Goal: Information Seeking & Learning: Learn about a topic

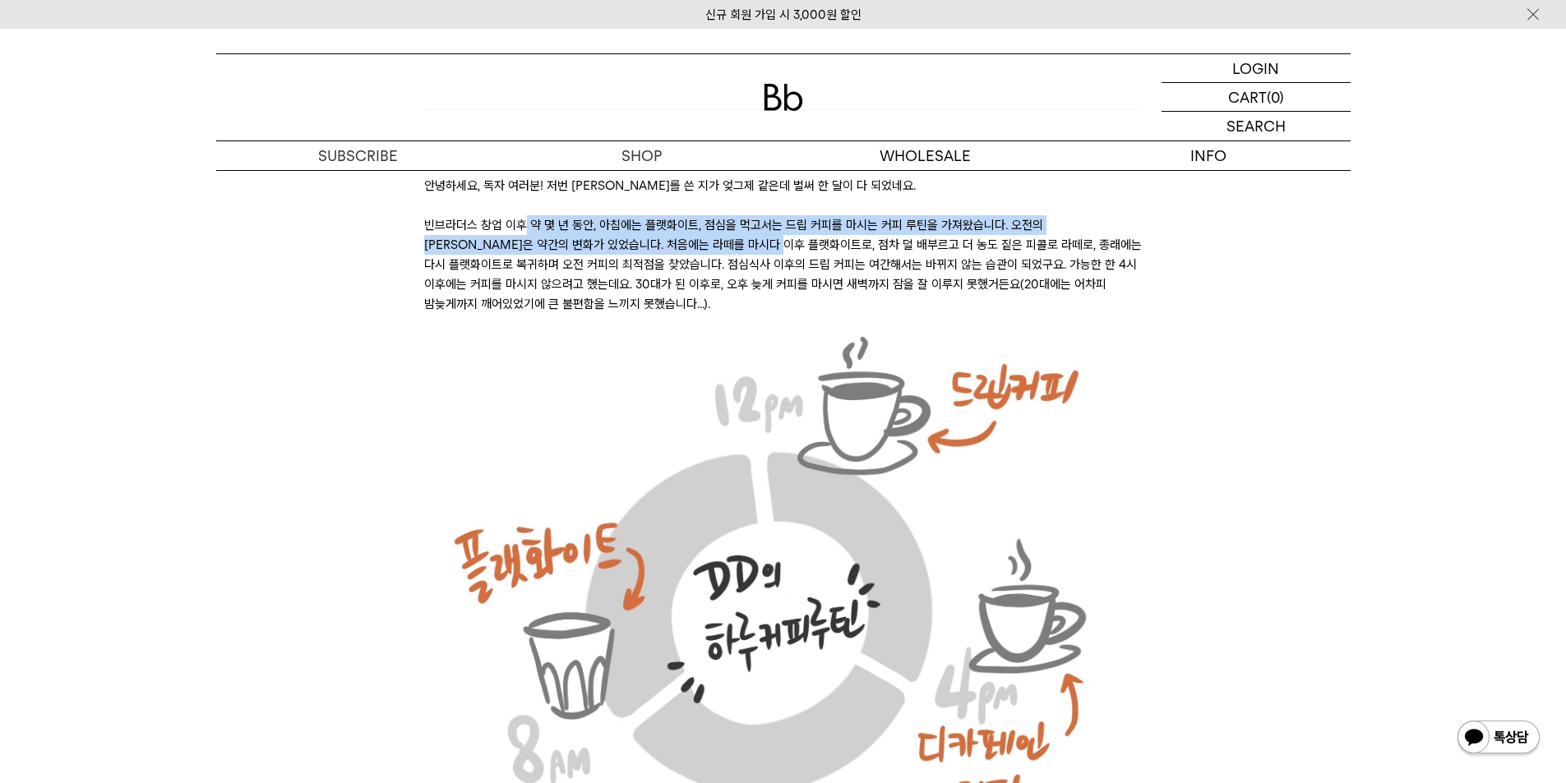
drag, startPoint x: 528, startPoint y: 224, endPoint x: 696, endPoint y: 239, distance: 168.3
click at [696, 239] on p "빈브라더스 창업 이후 약 몇 년 동안, 아침에는 플랫화이트, 점심을 먹고서는 드립 커피를 마시는 커피 루틴을 가져왔습니다. 오전의 [PERSO…" at bounding box center [783, 264] width 718 height 99
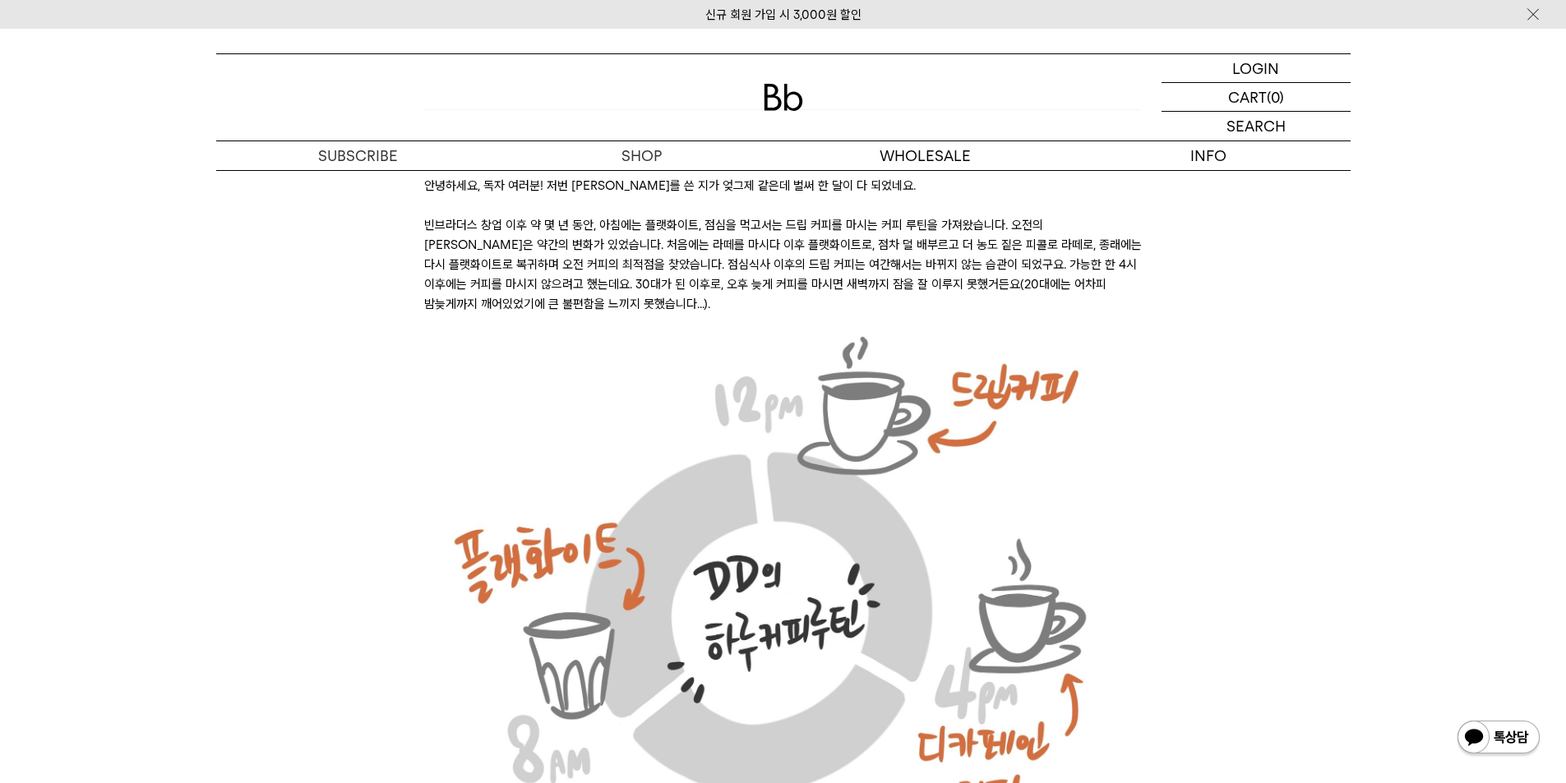
click at [827, 264] on p "빈브라더스 창업 이후 약 몇 년 동안, 아침에는 플랫화이트, 점심을 먹고서는 드립 커피를 마시는 커피 루틴을 가져왔습니다. 오전의 [PERSO…" at bounding box center [783, 264] width 718 height 99
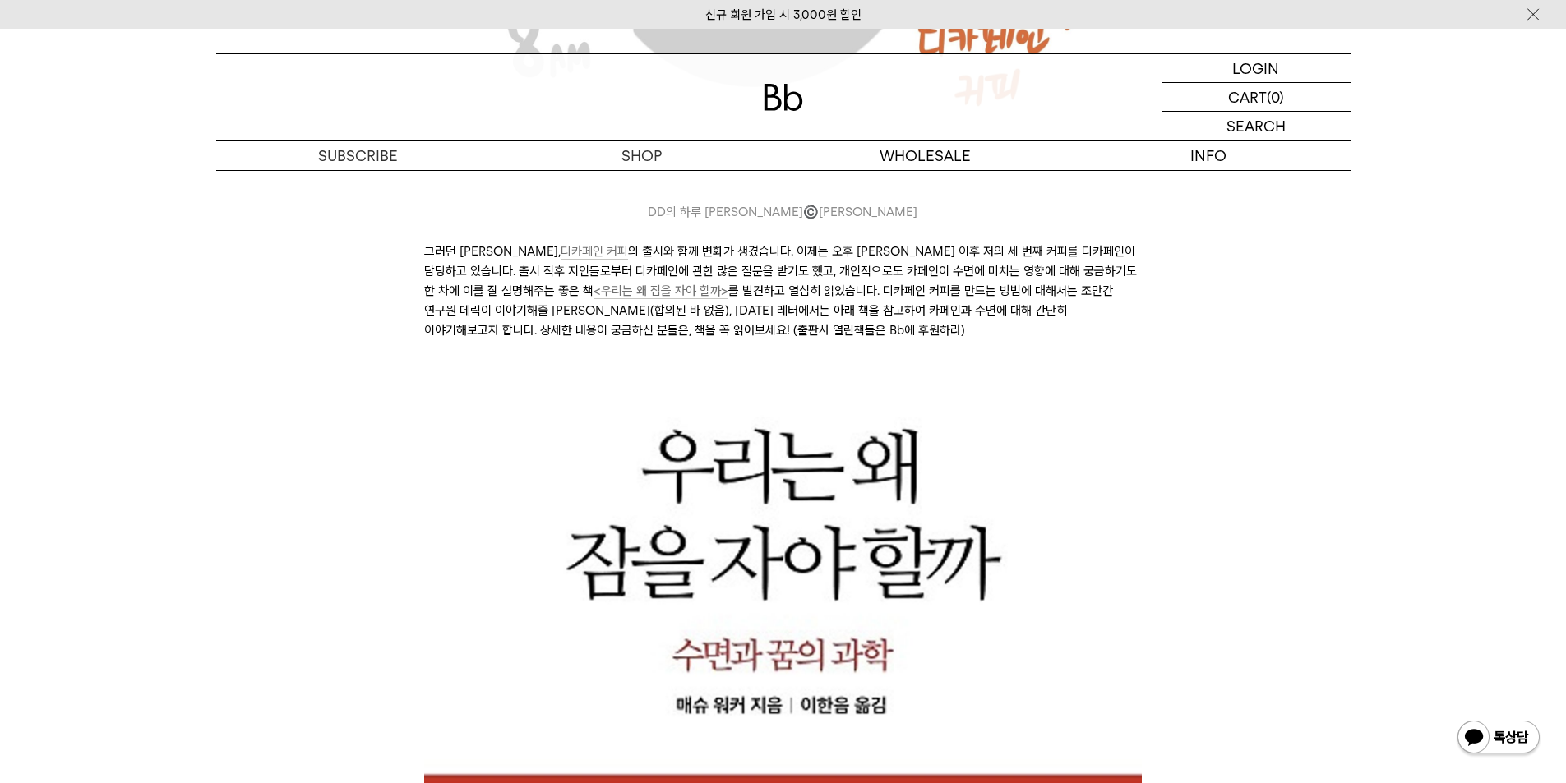
scroll to position [1069, 0]
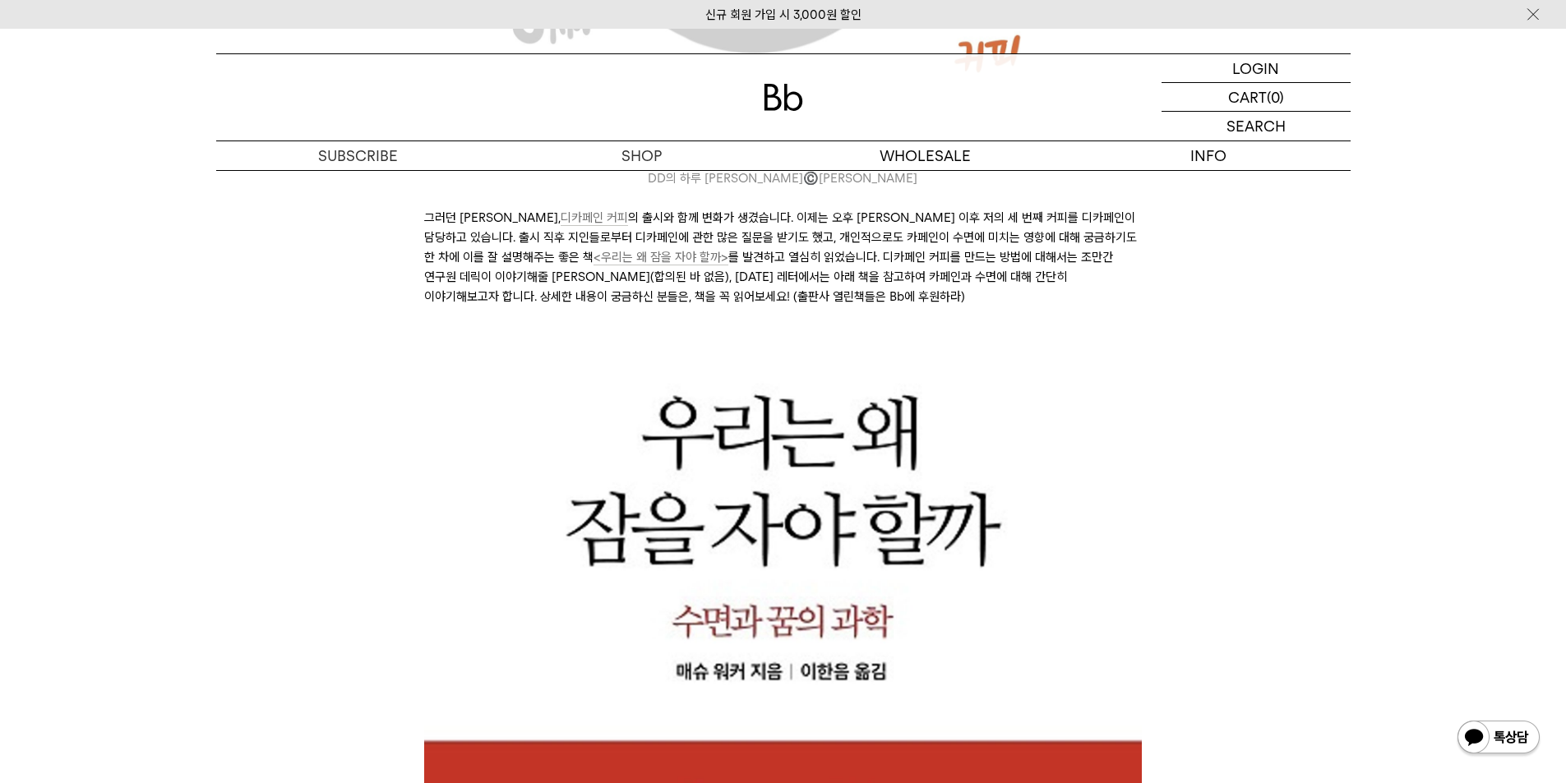
click at [546, 210] on p "그러던 커피 루틴이, 디카페인 커피 의 출시와 함께 변화가 생겼습니다. 이제는 오후 [PERSON_NAME] 이후 저의 세 번째 커피를 디카페…" at bounding box center [783, 257] width 718 height 99
drag, startPoint x: 635, startPoint y: 215, endPoint x: 746, endPoint y: 226, distance: 112.3
click at [746, 226] on p "그러던 커피 루틴이, 디카페인 커피 의 출시와 함께 변화가 생겼습니다. 이제는 오후 [PERSON_NAME] 이후 저의 세 번째 커피를 디카페…" at bounding box center [783, 257] width 718 height 99
click at [824, 211] on p "그러던 커피 루틴이, 디카페인 커피 의 출시와 함께 변화가 생겼습니다. 이제는 오후 [PERSON_NAME] 이후 저의 세 번째 커피를 디카페…" at bounding box center [783, 257] width 718 height 99
drag, startPoint x: 487, startPoint y: 256, endPoint x: 861, endPoint y: 242, distance: 374.2
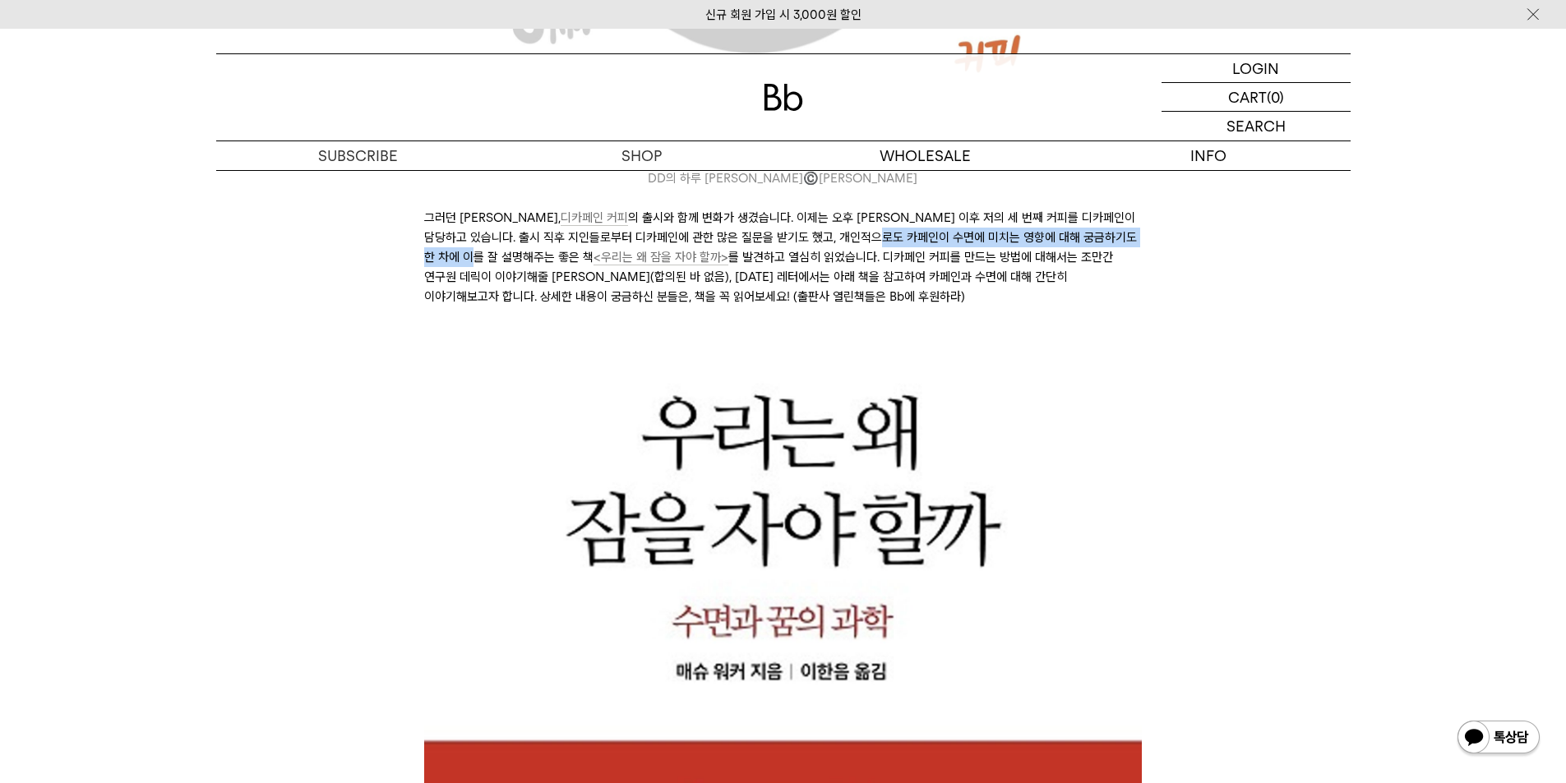
click at [861, 242] on p "그러던 커피 루틴이, 디카페인 커피 의 출시와 함께 변화가 생겼습니다. 이제는 오후 [PERSON_NAME] 이후 저의 세 번째 커피를 디카페…" at bounding box center [783, 257] width 718 height 99
click at [903, 256] on p "그러던 커피 루틴이, 디카페인 커피 의 출시와 함께 변화가 생겼습니다. 이제는 오후 [PERSON_NAME] 이후 저의 세 번째 커피를 디카페…" at bounding box center [783, 257] width 718 height 99
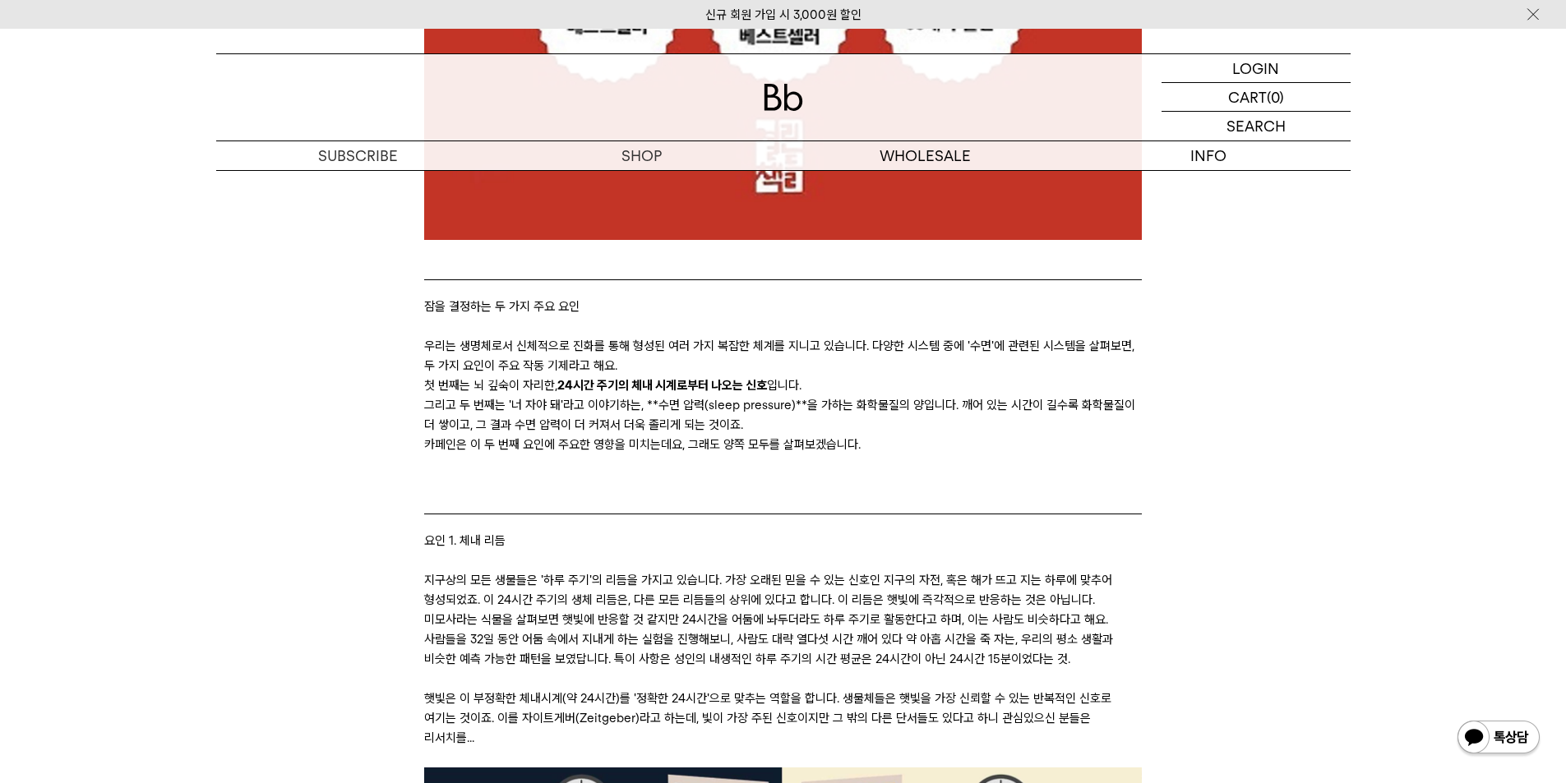
scroll to position [2219, 0]
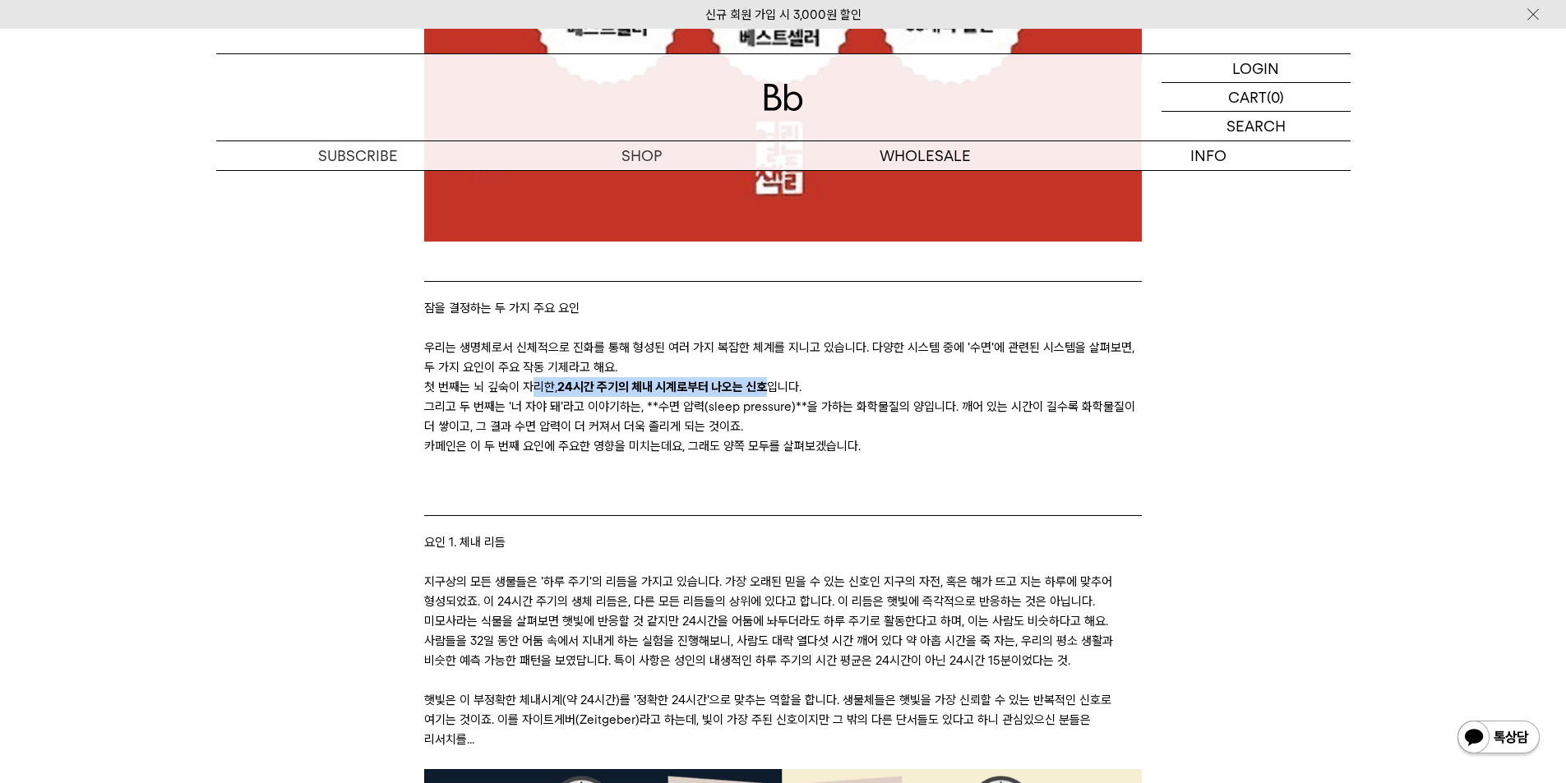
drag, startPoint x: 534, startPoint y: 390, endPoint x: 767, endPoint y: 385, distance: 232.6
click at [767, 385] on li "첫 번째는 뇌 깊숙이 자리한, 24시간 주기의 체내 시계로부터 나오는 신호 입니다." at bounding box center [783, 387] width 718 height 20
click at [890, 405] on li "그리고 두 번째는 '너 자야 돼'라고 이야기하는, **수면 압력(sleep pressure)**을 가하는 화학물질의 양입니다. 깨어 있는 시간…" at bounding box center [783, 416] width 718 height 39
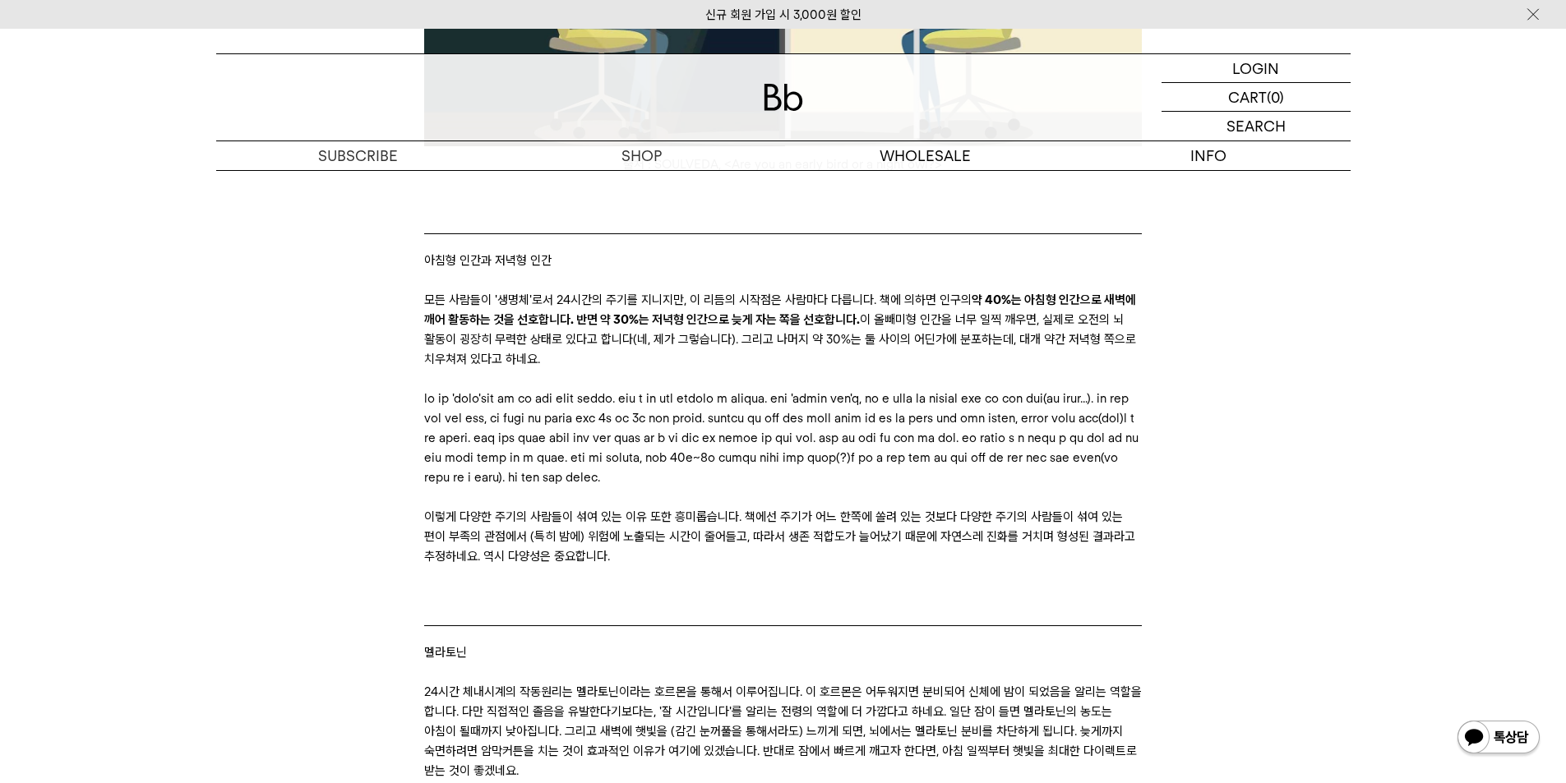
scroll to position [3206, 0]
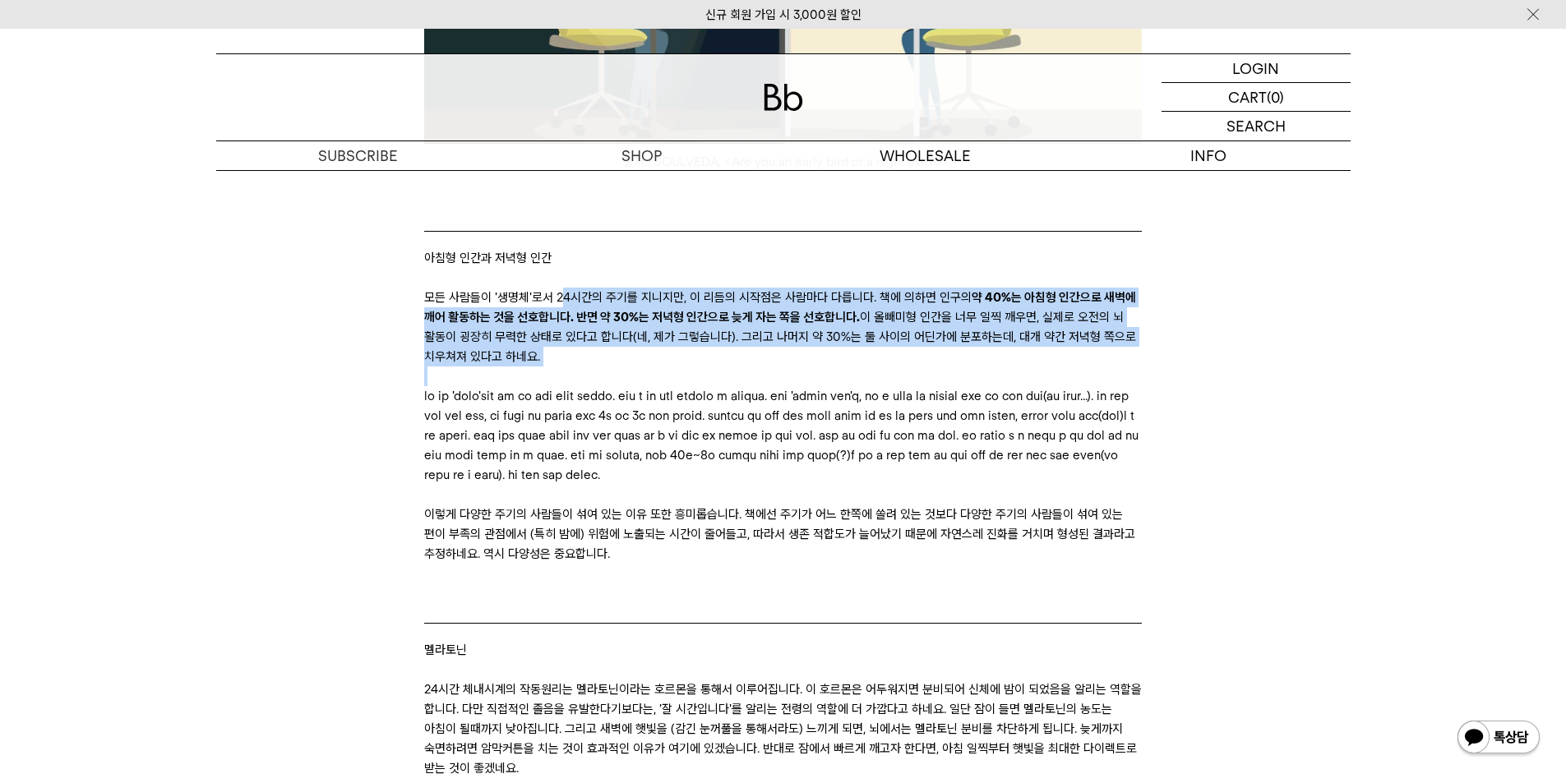
drag, startPoint x: 562, startPoint y: 279, endPoint x: 722, endPoint y: 348, distance: 173.8
click at [745, 367] on p at bounding box center [783, 377] width 718 height 20
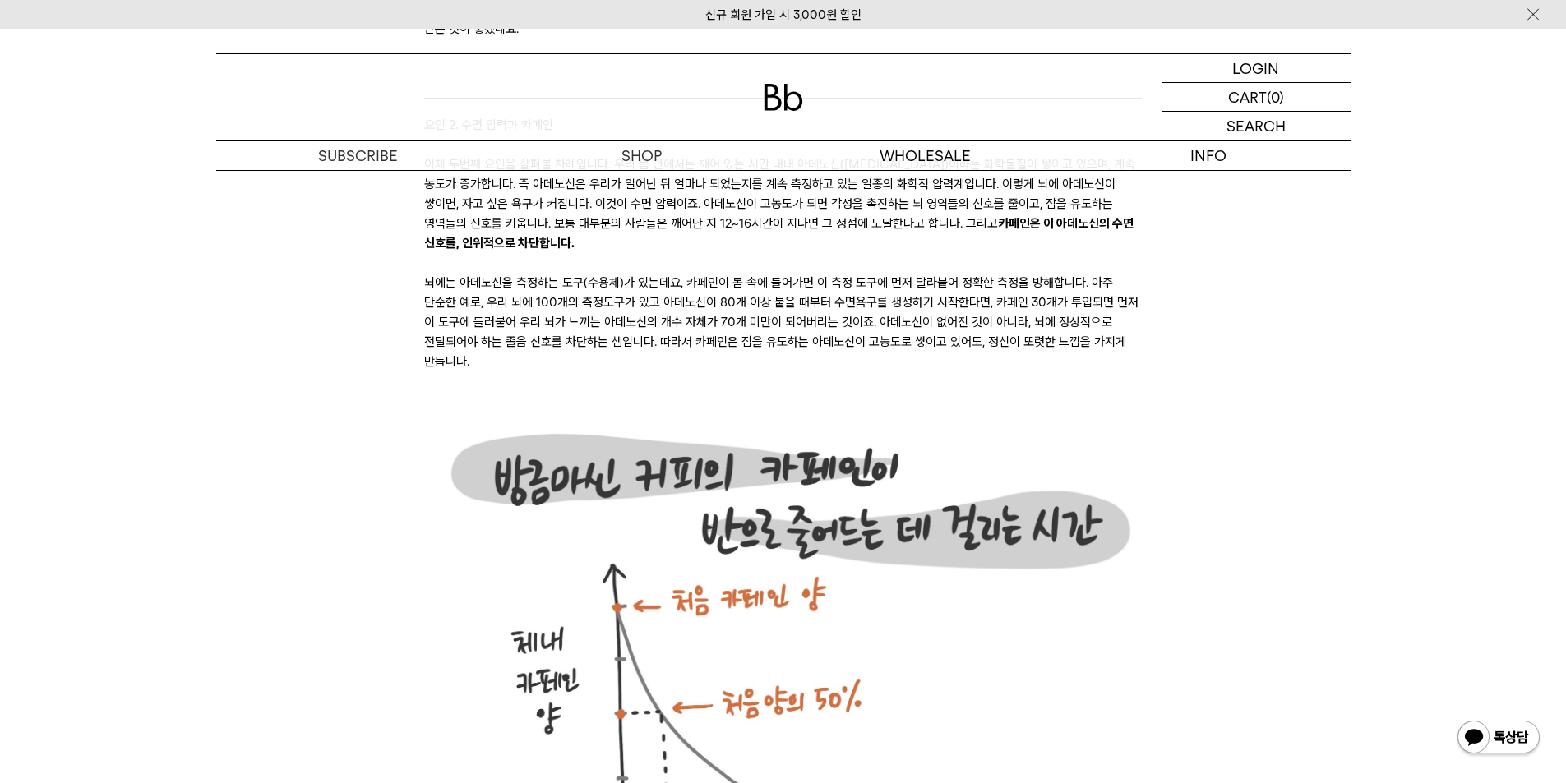
scroll to position [3863, 0]
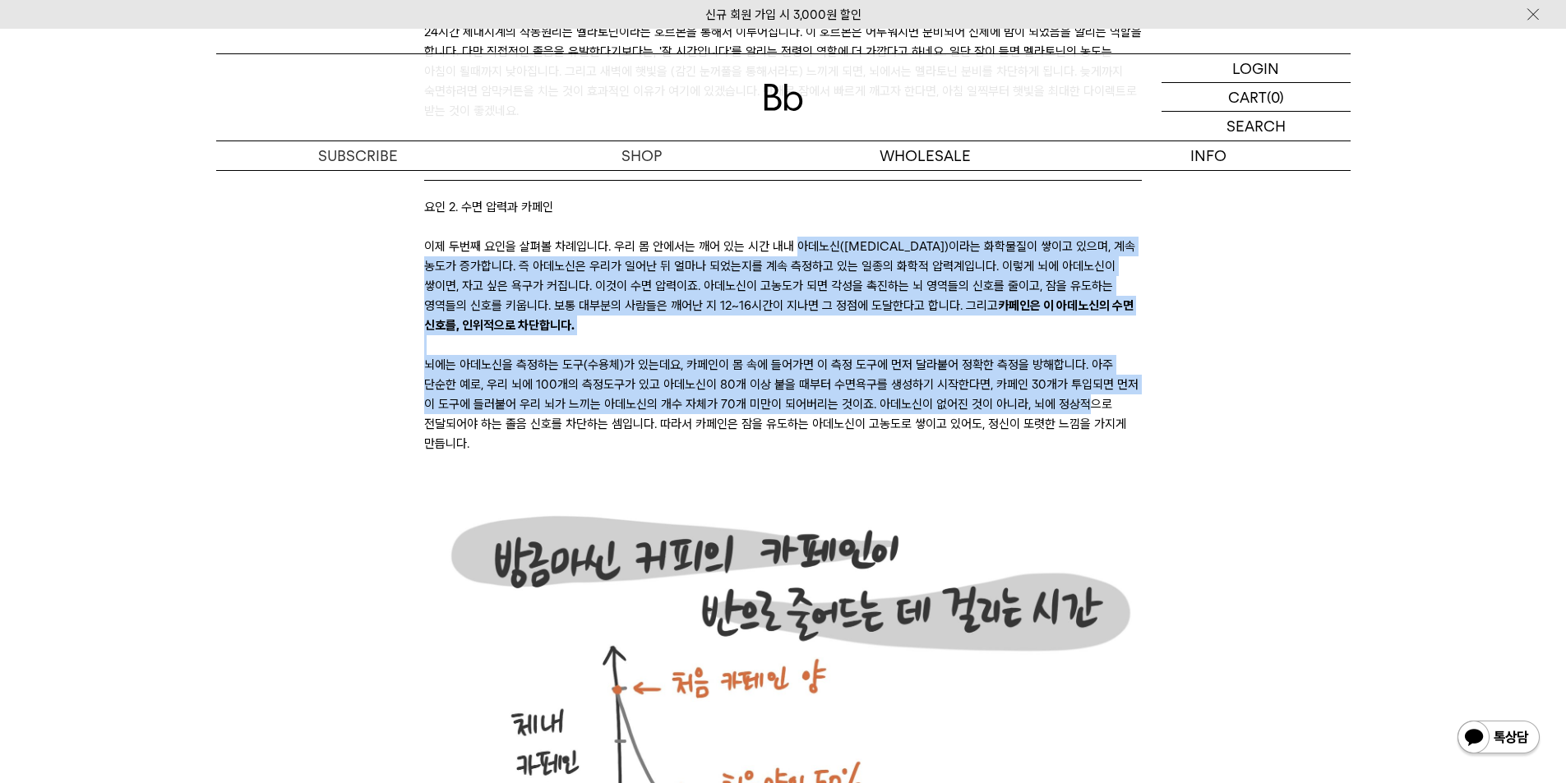
drag, startPoint x: 796, startPoint y: 266, endPoint x: 1068, endPoint y: 427, distance: 315.5
click at [1068, 427] on p "뇌에는 아데노신을 측정하는 도구(수용체)가 있는데요, 카페인이 몸 속에 들어가면 이 측정 도구에 먼저 달라붙어 정확한 측정을 방해합니다. 아주…" at bounding box center [783, 404] width 718 height 99
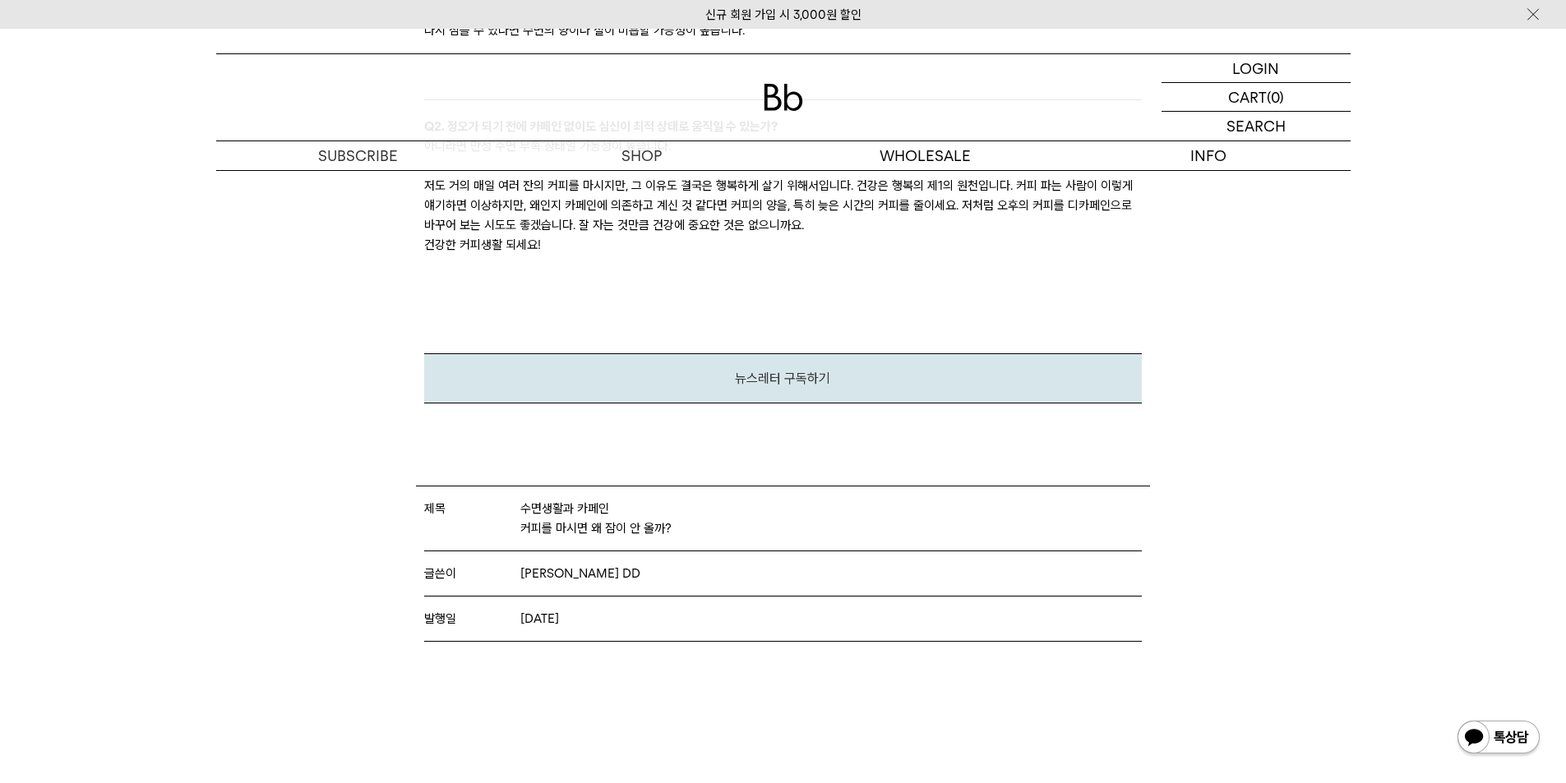
scroll to position [5700, 0]
